Goal: Task Accomplishment & Management: Complete application form

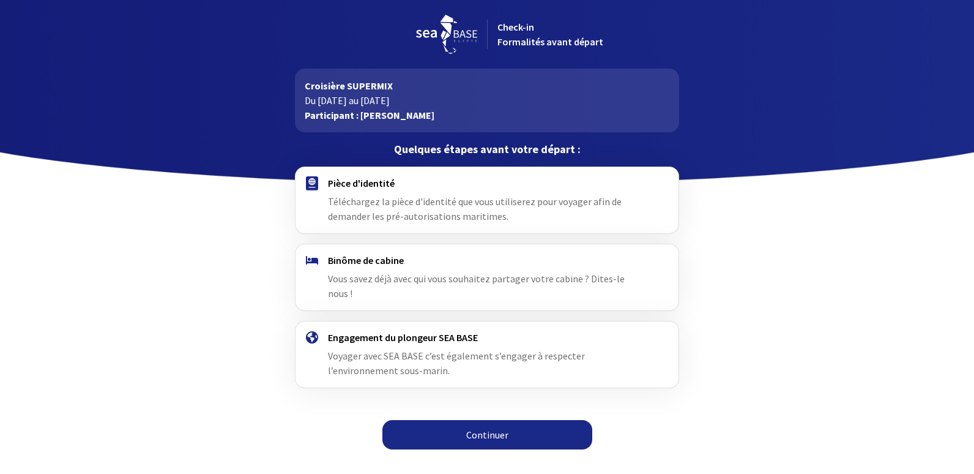
click at [484, 420] on link "Continuer" at bounding box center [487, 434] width 210 height 29
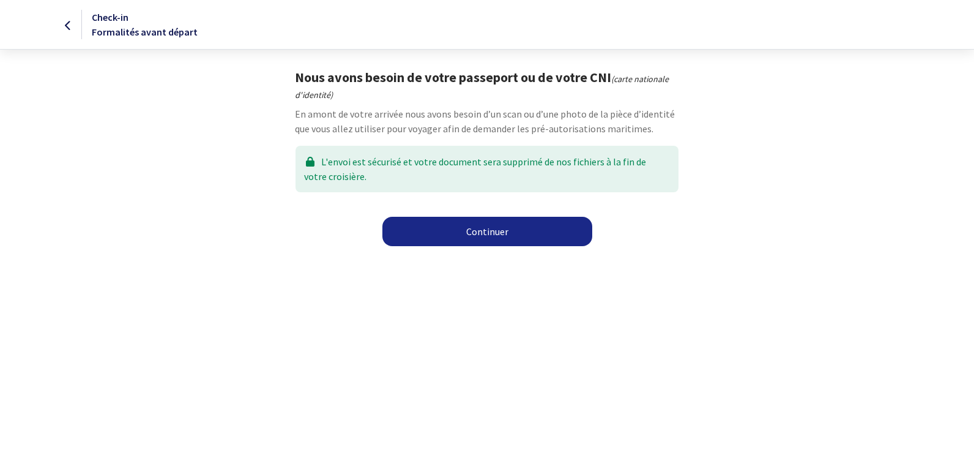
click at [487, 226] on link "Continuer" at bounding box center [487, 231] width 210 height 29
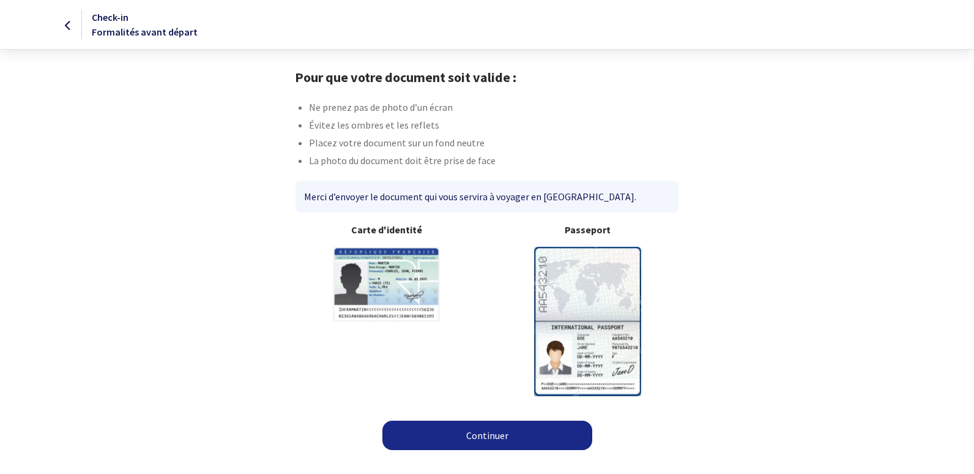
click at [585, 320] on img at bounding box center [587, 321] width 107 height 149
click at [493, 431] on link "Continuer" at bounding box center [487, 434] width 210 height 29
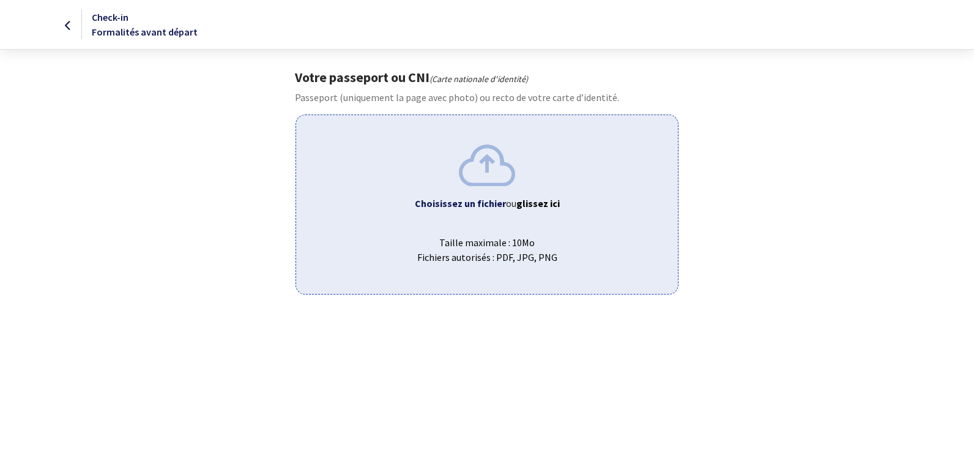
click at [480, 176] on img at bounding box center [487, 164] width 56 height 41
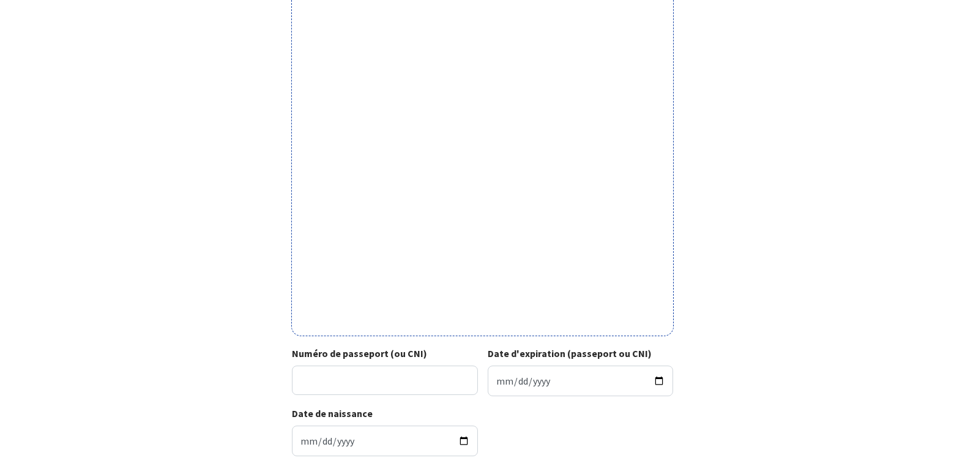
scroll to position [326, 0]
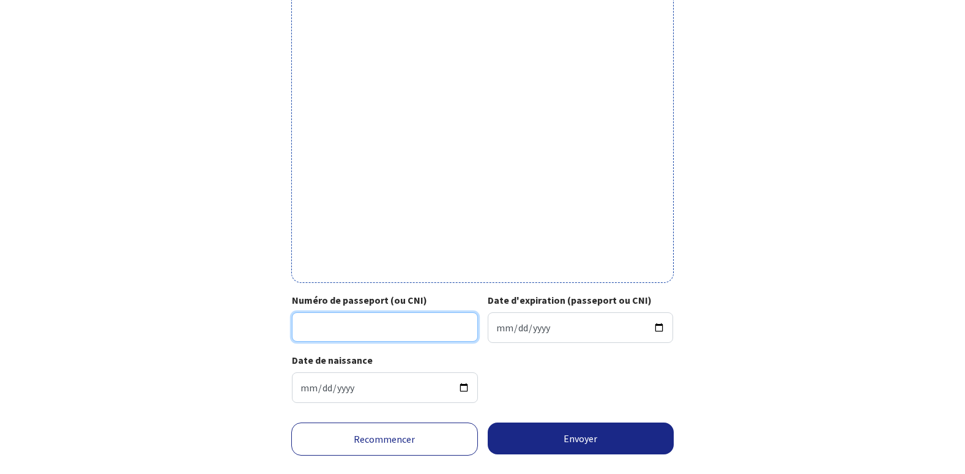
click at [382, 330] on input "Numéro de passeport (ou CNI)" at bounding box center [385, 326] width 186 height 29
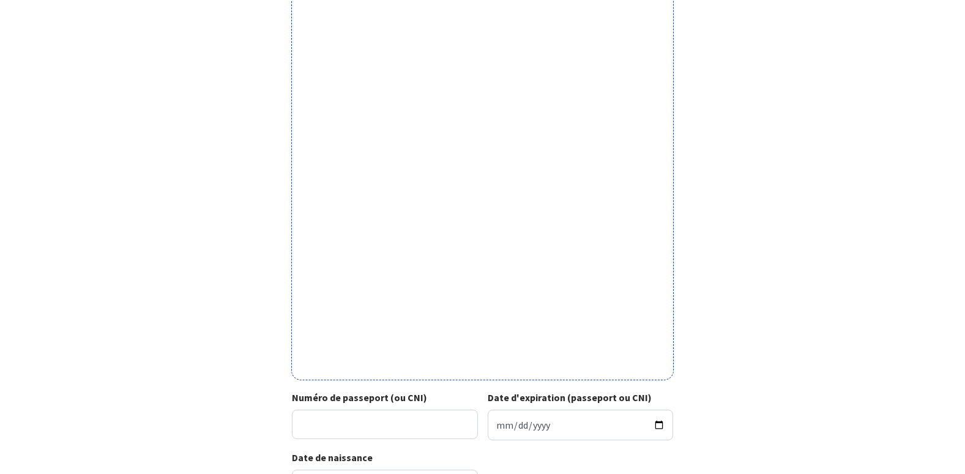
scroll to position [245, 0]
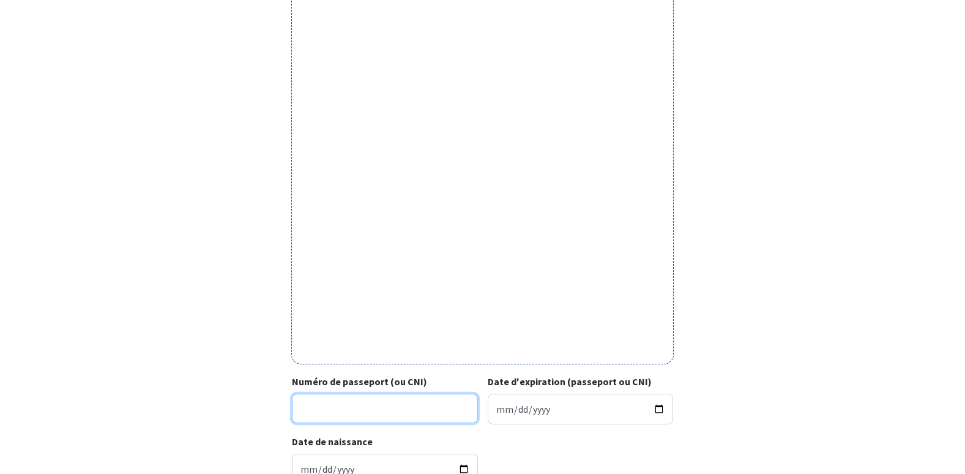
click at [438, 408] on input "Numéro de passeport (ou CNI)" at bounding box center [385, 407] width 186 height 29
type input "25DI73427"
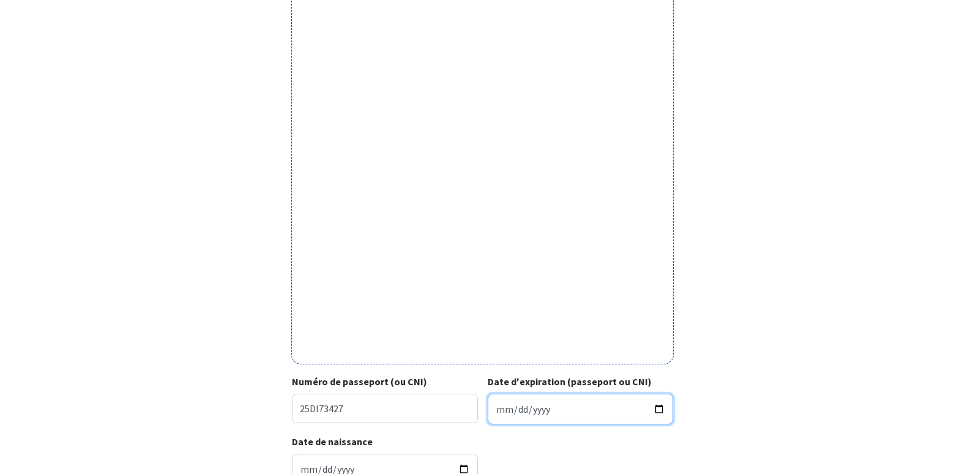
click at [569, 408] on input "Date d'expiration (passeport ou CNI)" at bounding box center [581, 408] width 186 height 31
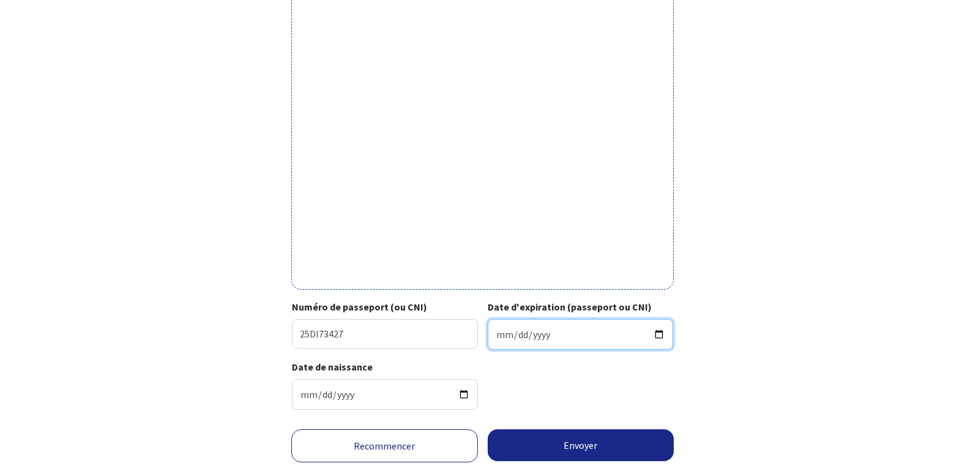
scroll to position [352, 0]
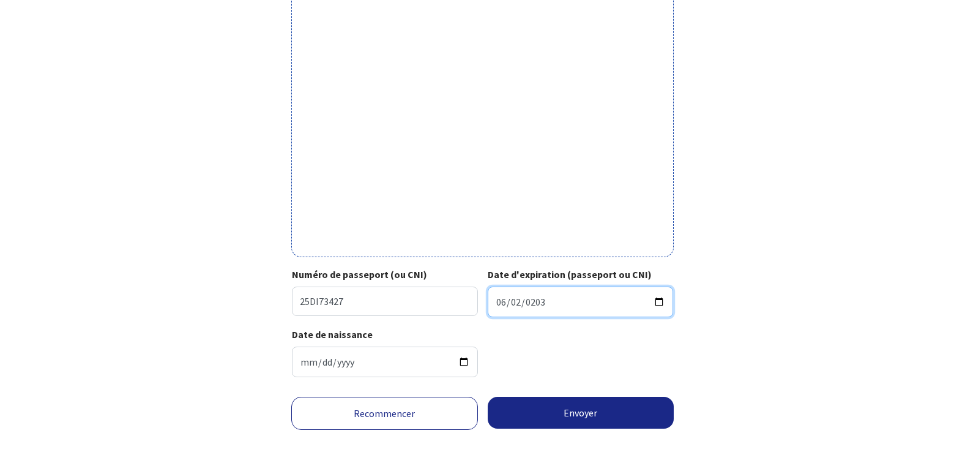
type input "[DATE]"
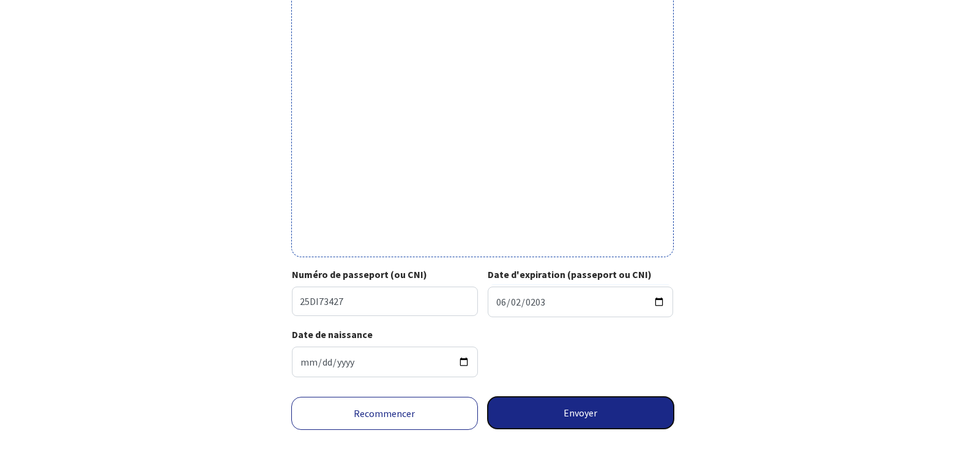
click at [591, 411] on button "Envoyer" at bounding box center [581, 413] width 187 height 32
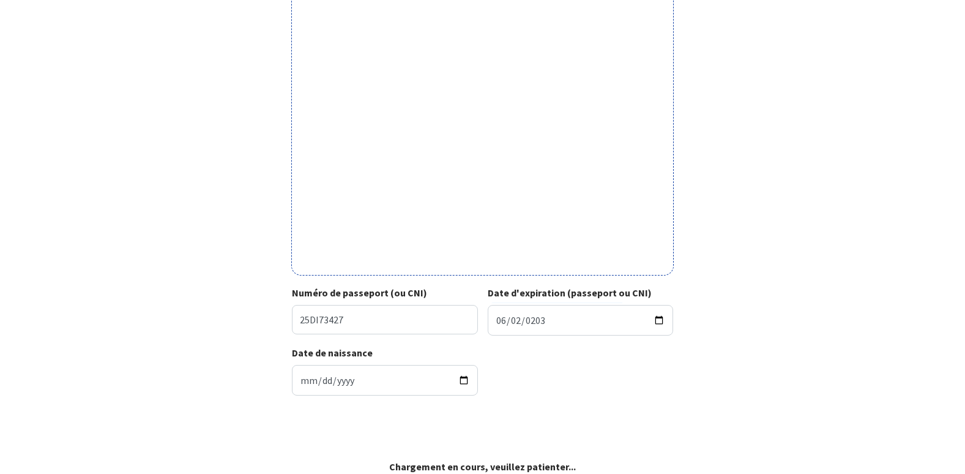
scroll to position [334, 0]
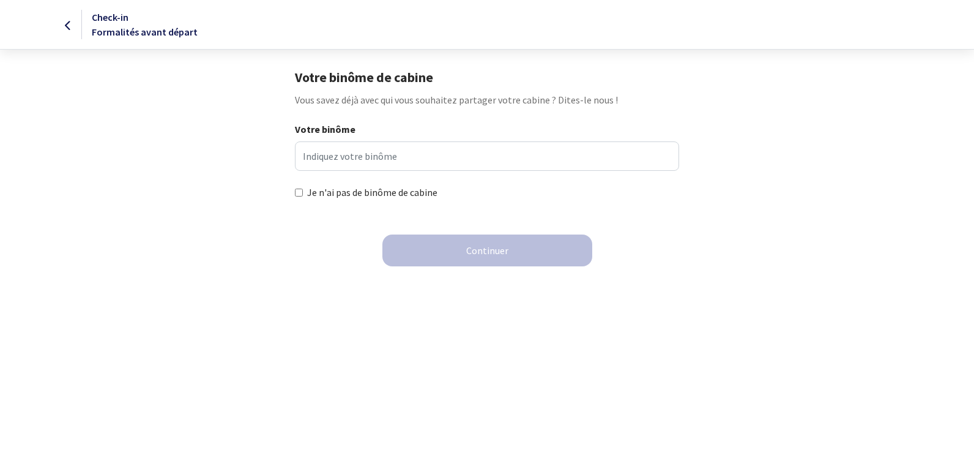
click at [297, 192] on input "Je n'ai pas de binôme de cabine" at bounding box center [299, 192] width 8 height 8
checkbox input "true"
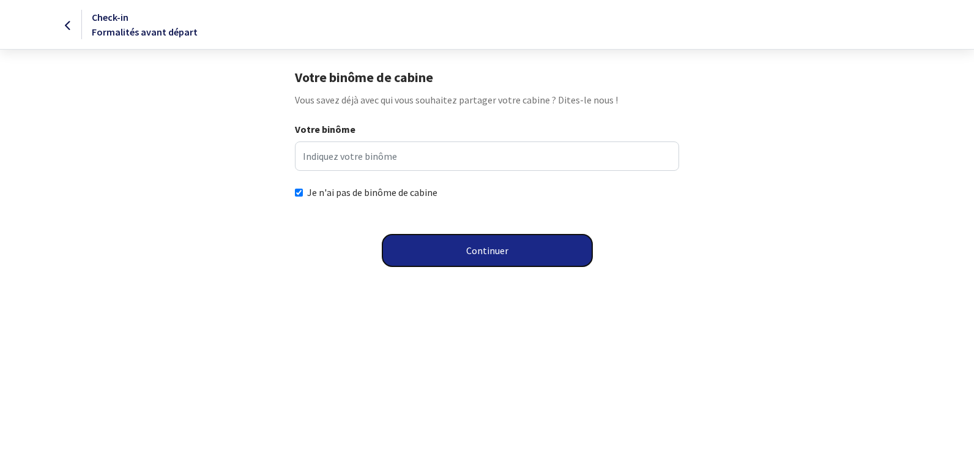
click at [485, 244] on button "Continuer" at bounding box center [487, 250] width 210 height 32
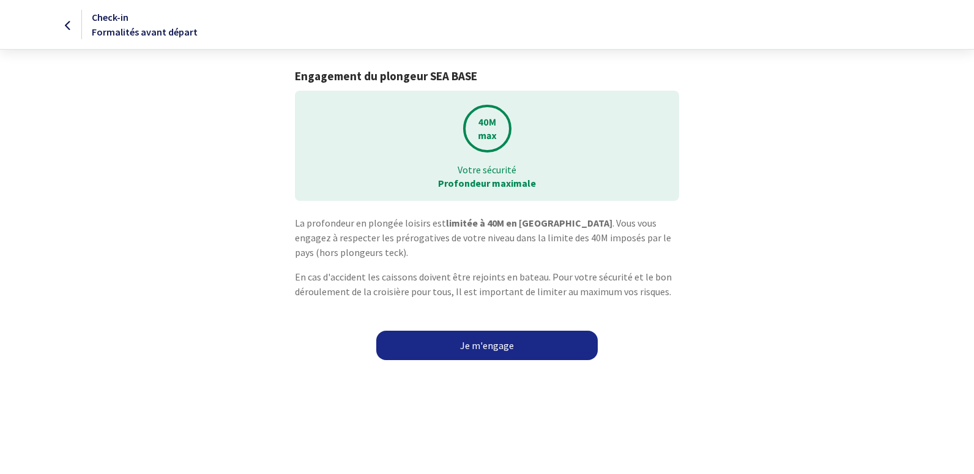
click at [485, 341] on link "Je m'engage" at bounding box center [487, 344] width 222 height 29
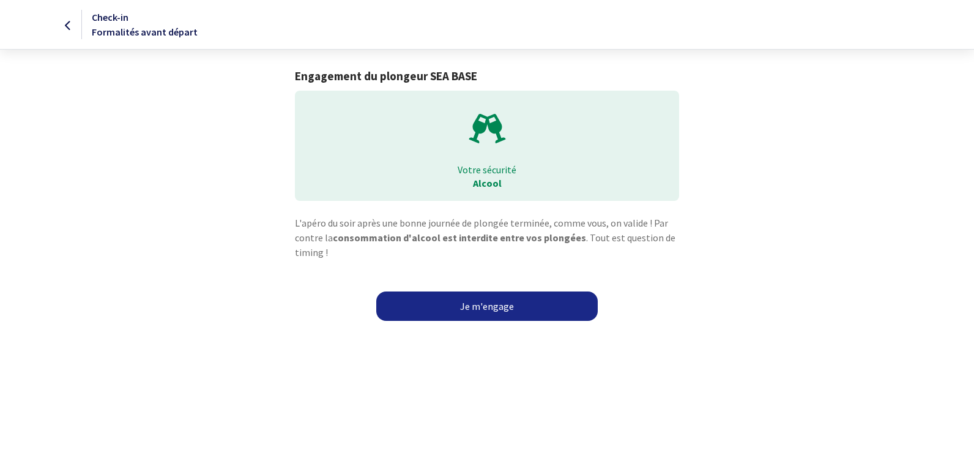
click at [490, 304] on link "Je m'engage" at bounding box center [487, 305] width 222 height 29
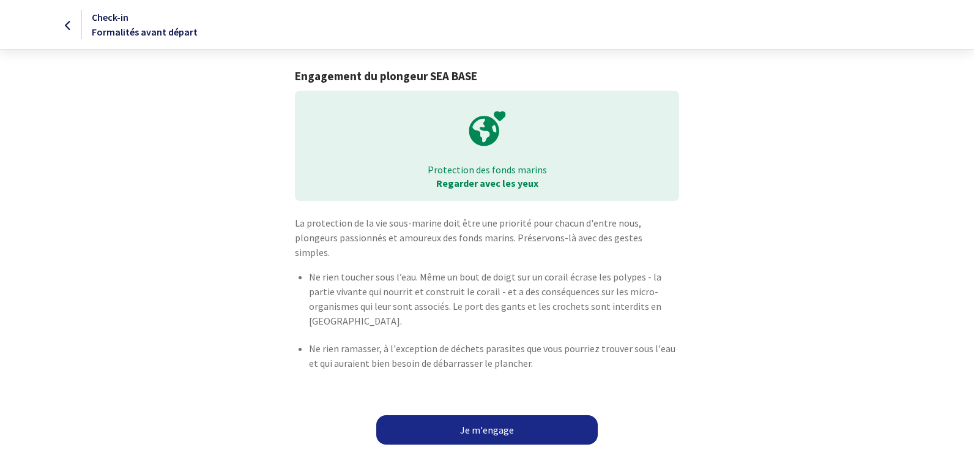
click at [491, 421] on link "Je m'engage" at bounding box center [487, 429] width 222 height 29
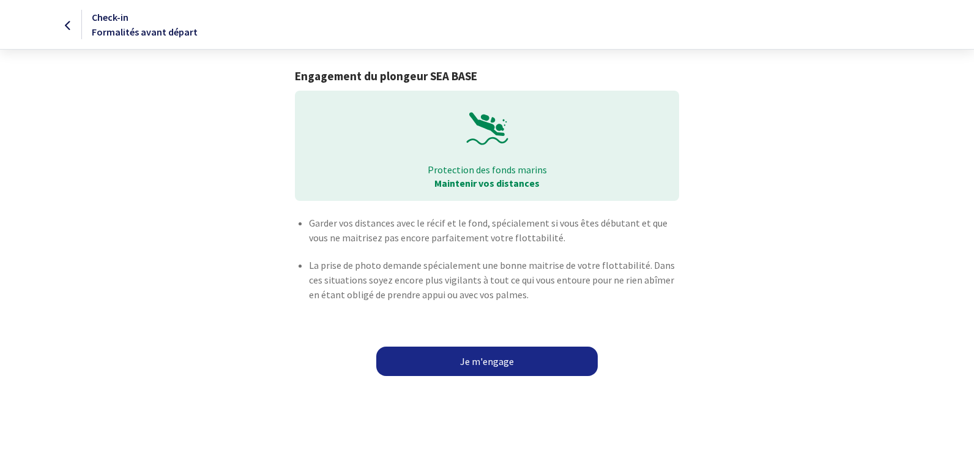
click at [500, 358] on link "Je m'engage" at bounding box center [487, 360] width 222 height 29
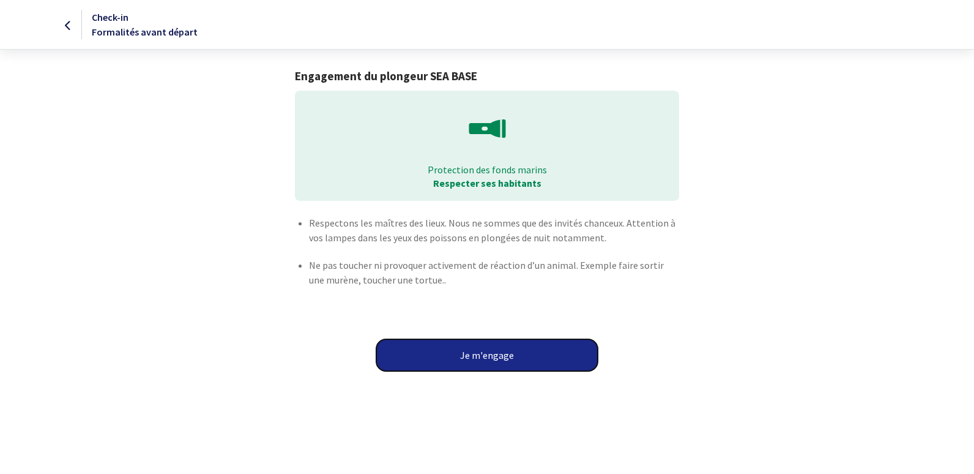
click at [482, 357] on button "Je m'engage" at bounding box center [487, 355] width 222 height 32
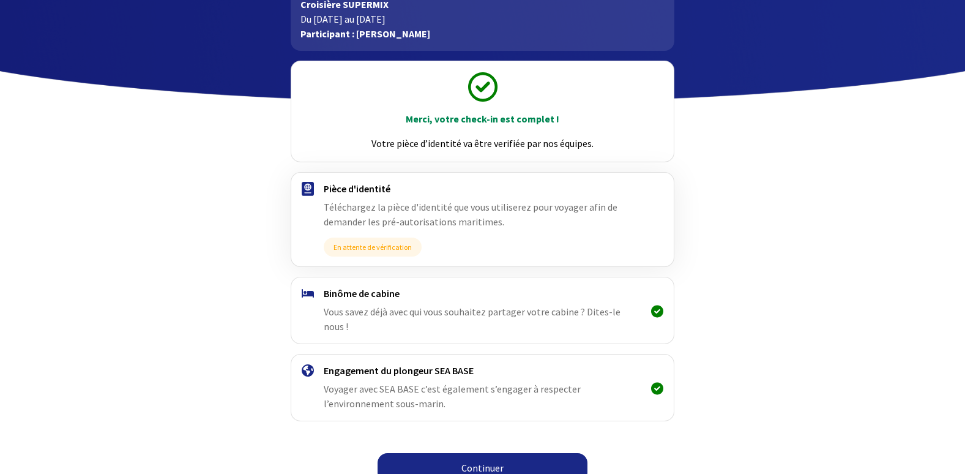
scroll to position [83, 0]
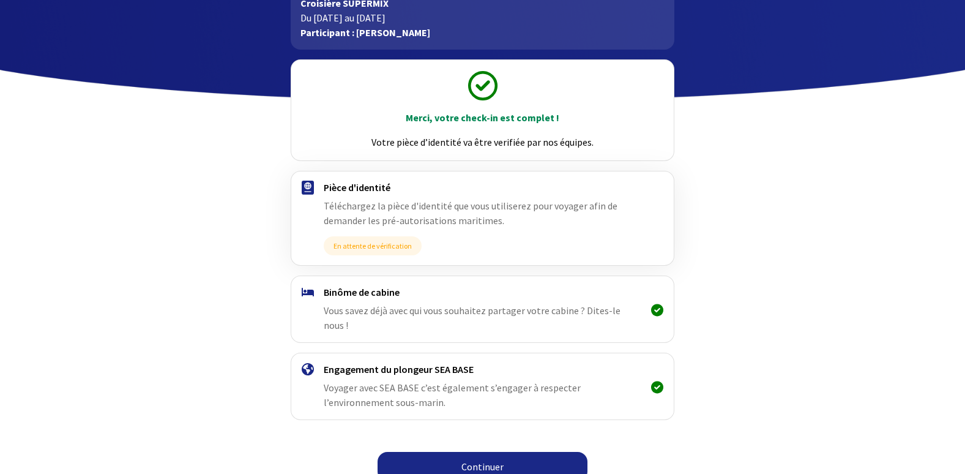
click at [482, 453] on link "Continuer" at bounding box center [483, 466] width 210 height 29
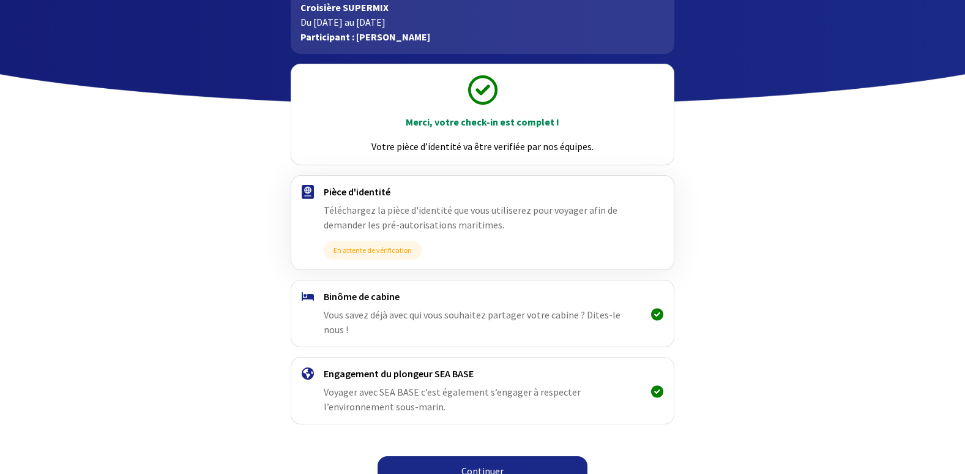
scroll to position [83, 0]
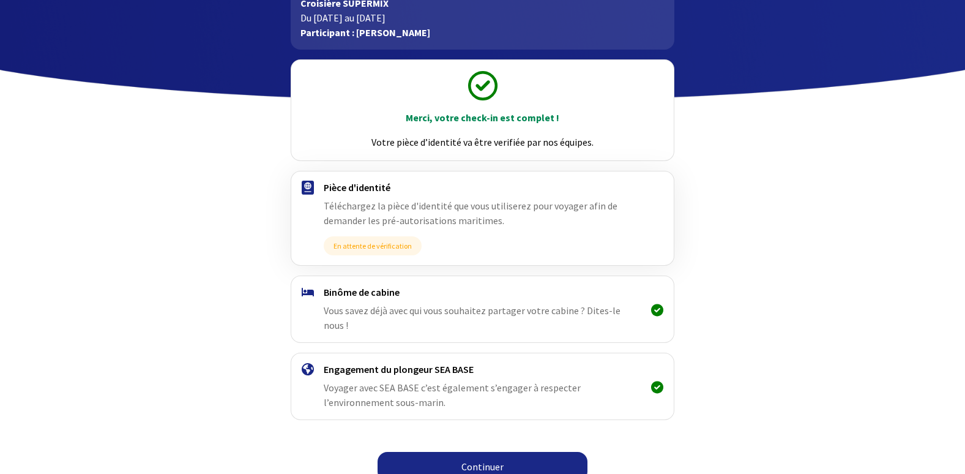
click at [485, 452] on link "Continuer" at bounding box center [483, 466] width 210 height 29
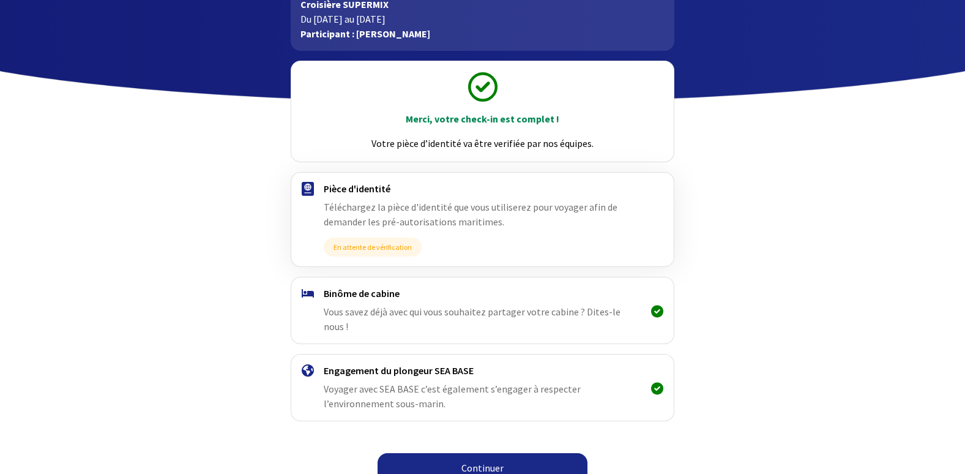
scroll to position [83, 0]
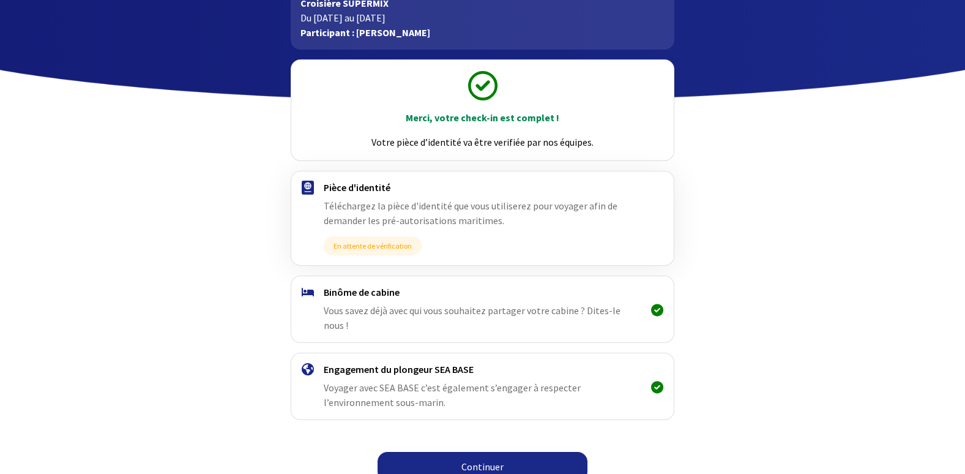
click at [489, 452] on link "Continuer" at bounding box center [483, 466] width 210 height 29
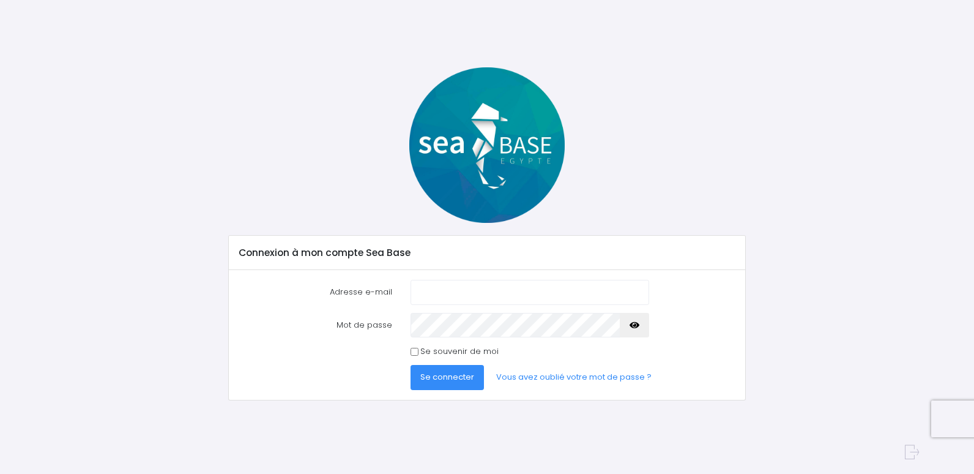
click at [466, 293] on input "Adresse e-mail" at bounding box center [530, 292] width 239 height 24
type input "[EMAIL_ADDRESS][PERSON_NAME][DOMAIN_NAME]"
click at [411, 365] on button "Se connecter" at bounding box center [447, 377] width 73 height 24
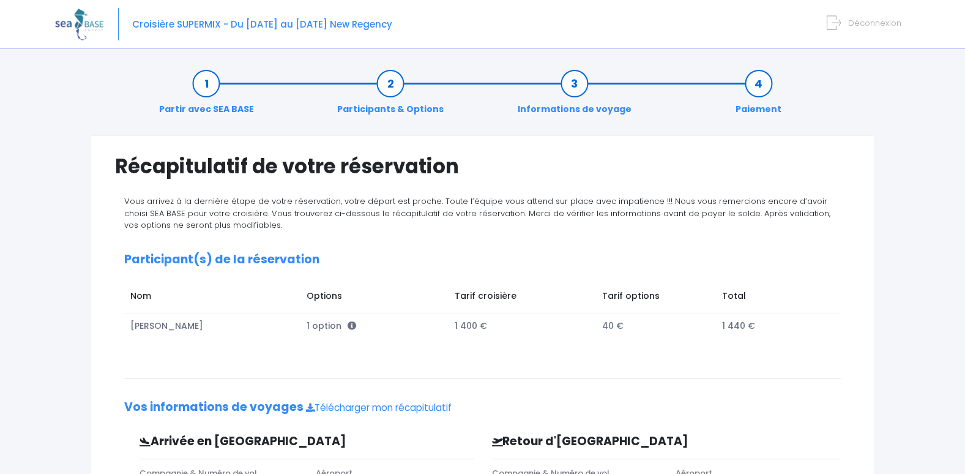
click at [576, 107] on link "Informations de voyage" at bounding box center [575, 96] width 126 height 39
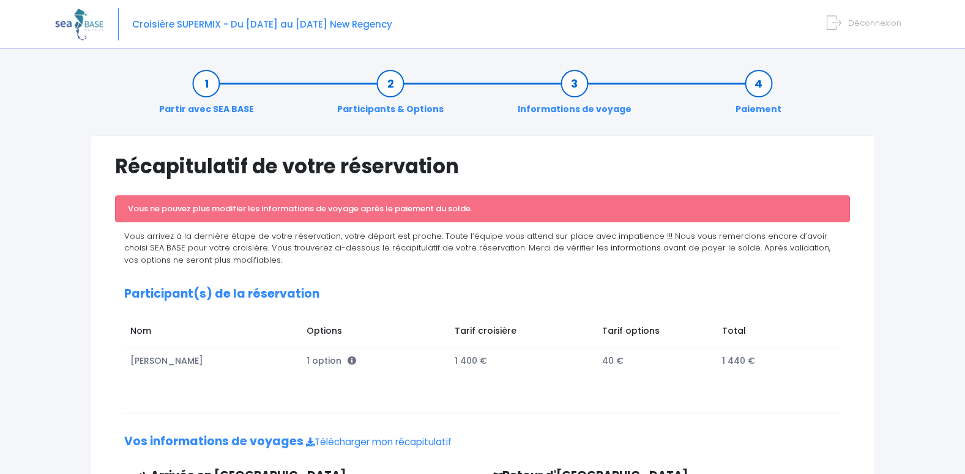
click at [205, 84] on link "Partir avec SEA BASE" at bounding box center [206, 96] width 107 height 39
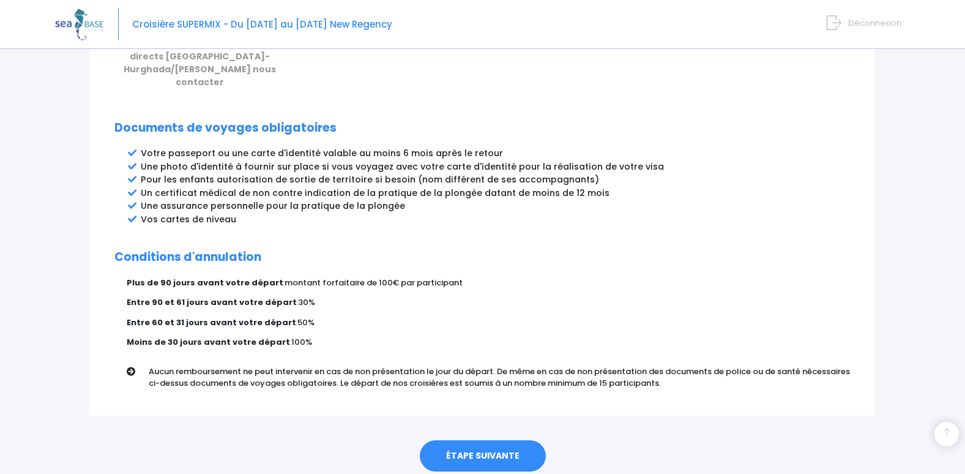
scroll to position [633, 0]
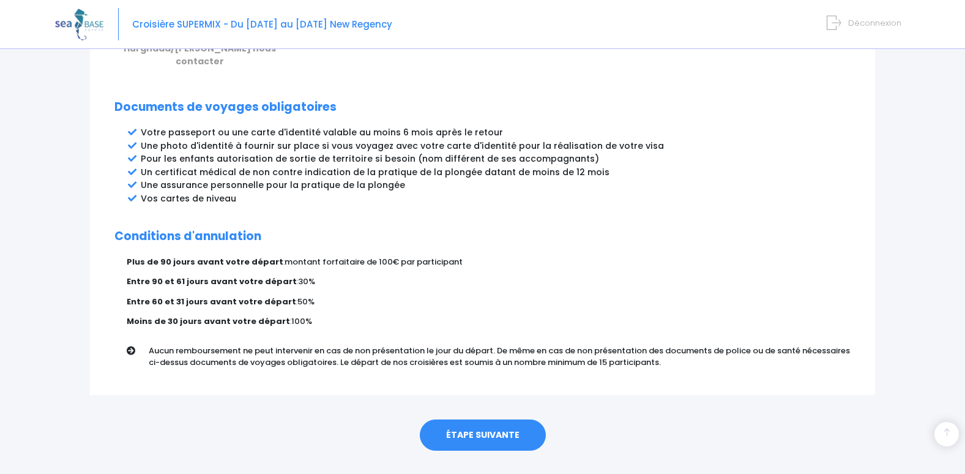
click at [477, 419] on link "ÉTAPE SUIVANTE" at bounding box center [483, 435] width 126 height 32
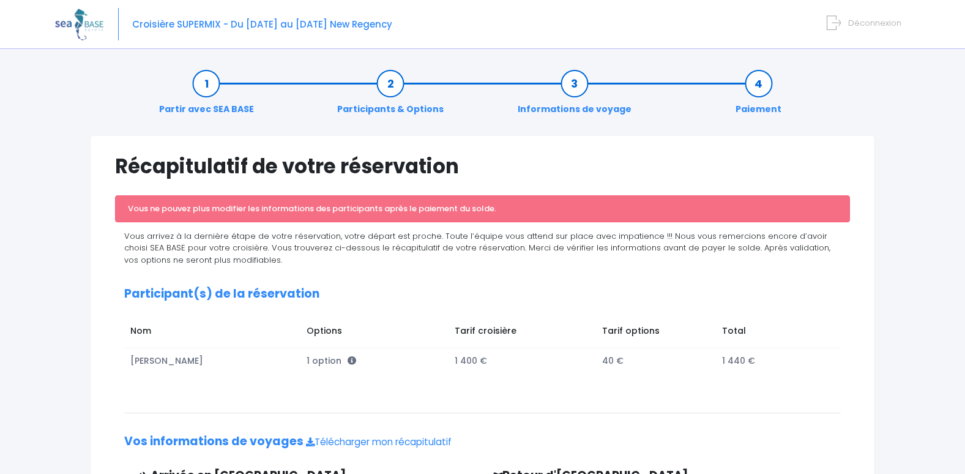
click at [583, 111] on link "Informations de voyage" at bounding box center [575, 96] width 126 height 39
click at [574, 82] on link "Informations de voyage" at bounding box center [575, 96] width 126 height 39
click at [78, 14] on img at bounding box center [79, 24] width 48 height 31
click at [876, 23] on span "Déconnexion" at bounding box center [874, 23] width 53 height 12
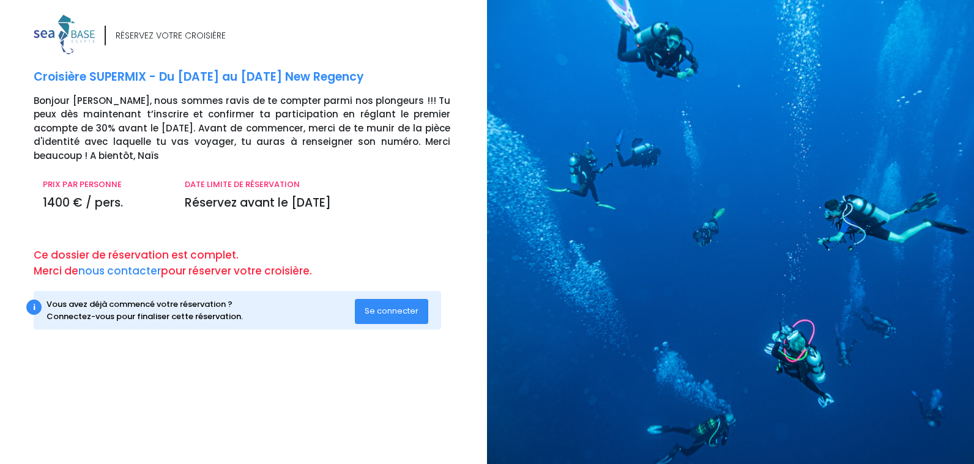
click at [705, 225] on div at bounding box center [735, 232] width 496 height 464
